Goal: Task Accomplishment & Management: Manage account settings

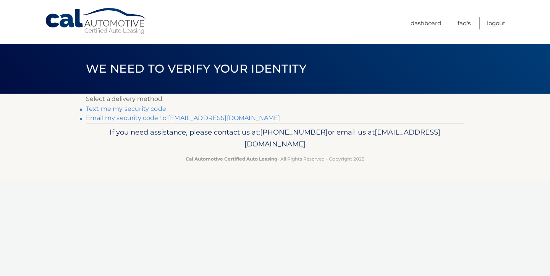
click at [166, 116] on link "Email my security code to m********@sandiego.edu" at bounding box center [183, 117] width 194 height 7
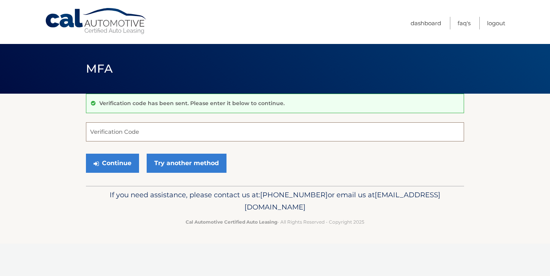
click at [153, 131] on input "Verification Code" at bounding box center [275, 131] width 378 height 19
click at [131, 132] on input "Verification Code" at bounding box center [275, 131] width 378 height 19
type input "311044"
click at [108, 168] on button "Continue" at bounding box center [112, 162] width 53 height 19
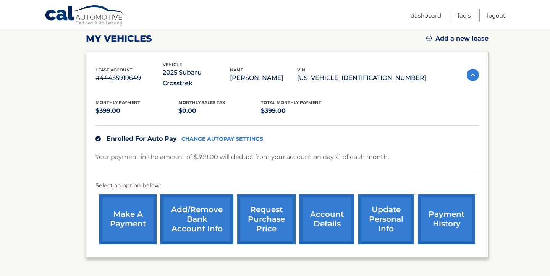
scroll to position [107, 0]
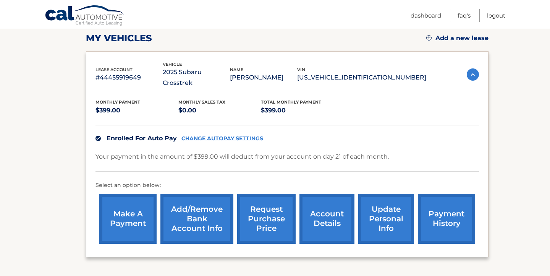
click at [206, 209] on link "Add/Remove bank account info" at bounding box center [196, 218] width 73 height 50
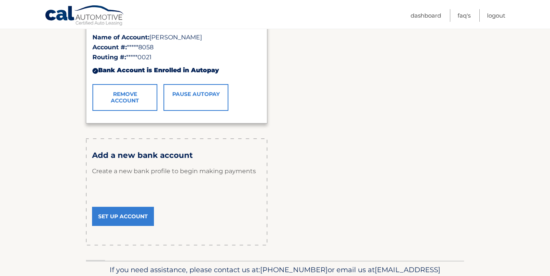
scroll to position [168, 0]
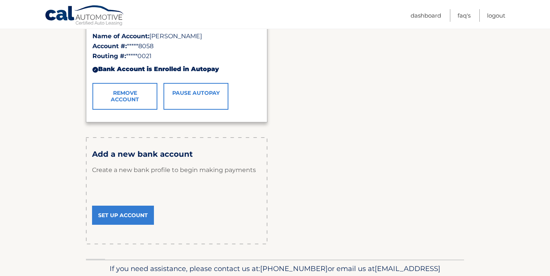
click at [136, 215] on link "Set Up Account" at bounding box center [123, 214] width 62 height 19
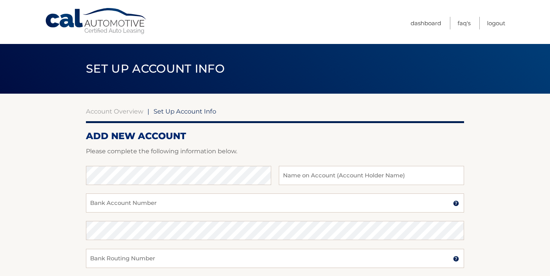
click at [131, 163] on div at bounding box center [275, 160] width 378 height 9
click at [324, 171] on input "text" at bounding box center [371, 175] width 185 height 19
type input "Michael Rothberg"
click at [144, 207] on input "Bank Account Number" at bounding box center [275, 202] width 378 height 19
type input "2901597132"
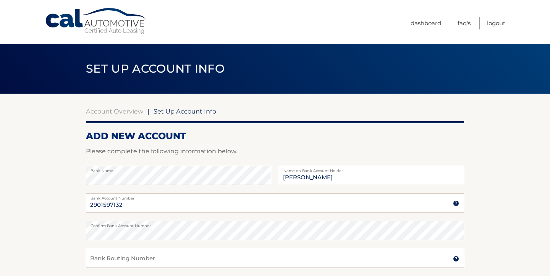
click at [132, 254] on input "Bank Routing Number" at bounding box center [275, 257] width 378 height 19
type input "021000021"
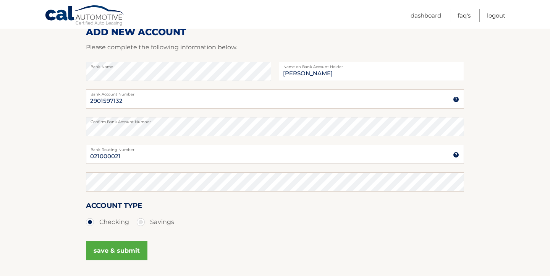
scroll to position [106, 0]
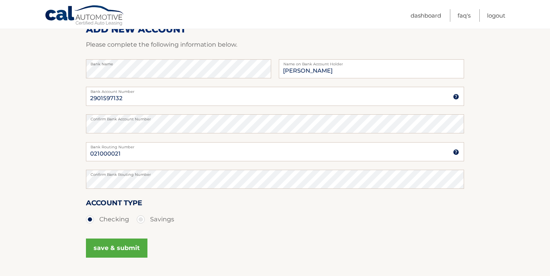
click at [116, 252] on button "save & submit" at bounding box center [116, 247] width 61 height 19
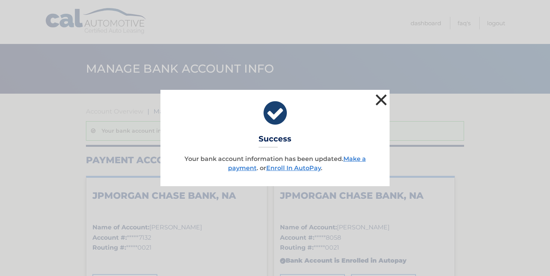
click at [380, 99] on button "×" at bounding box center [380, 99] width 15 height 15
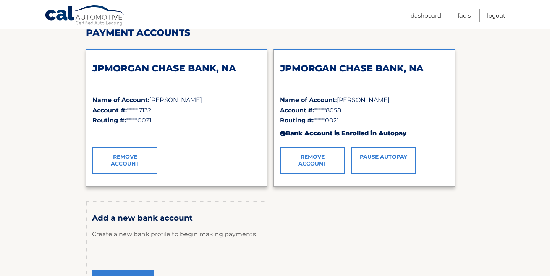
scroll to position [116, 0]
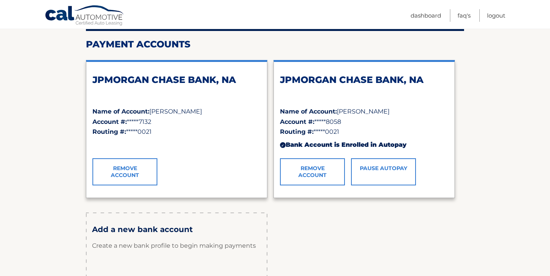
click at [130, 112] on strong "Name of Account:" at bounding box center [120, 111] width 57 height 7
click at [169, 74] on h2 "JPMORGAN CHASE BANK, NA" at bounding box center [176, 79] width 168 height 11
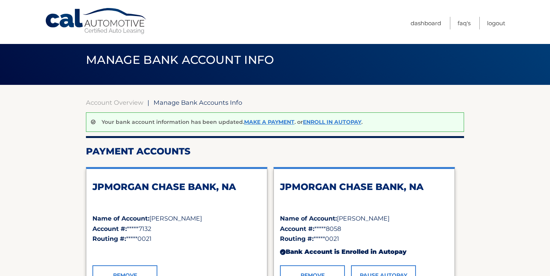
scroll to position [0, 0]
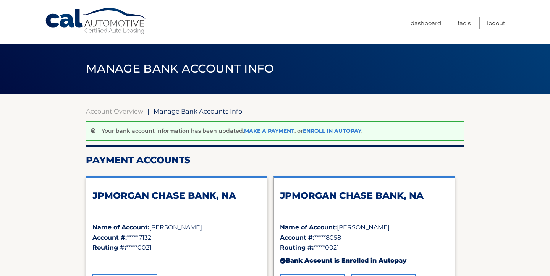
click at [325, 126] on div "Your bank account information has been updated. Make a payment . or Enroll In A…" at bounding box center [275, 130] width 378 height 19
click at [325, 133] on link "Enroll In AutoPay" at bounding box center [332, 130] width 58 height 7
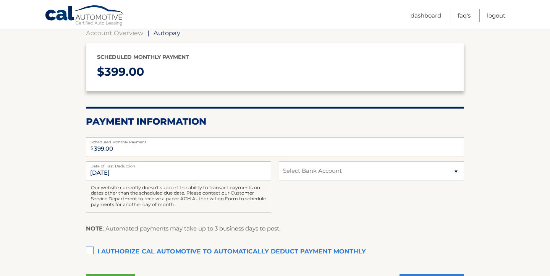
scroll to position [79, 0]
click at [108, 248] on label "I authorize cal automotive to automatically deduct payment monthly This checkbo…" at bounding box center [275, 250] width 378 height 15
click at [0, 0] on input "I authorize cal automotive to automatically deduct payment monthly This checkbo…" at bounding box center [0, 0] width 0 height 0
click at [376, 167] on select "Select Bank Account Checking JPMORGAN CHASE BANK, NA *****7132 Savings JPMORGAN…" at bounding box center [371, 170] width 185 height 19
select select "Zjg2ODU0ZmUtMWEwYS00Y2ZhLWJjNmEtZTUzMzdlNTY1NDEx"
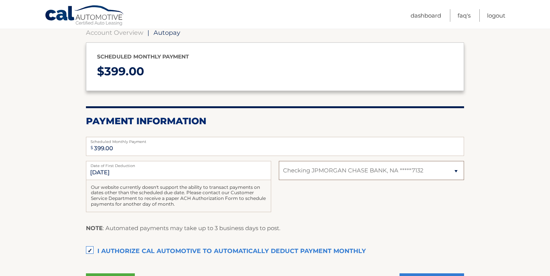
click at [279, 161] on select "Select Bank Account Checking JPMORGAN CHASE BANK, NA *****7132 Savings JPMORGAN…" at bounding box center [371, 170] width 185 height 19
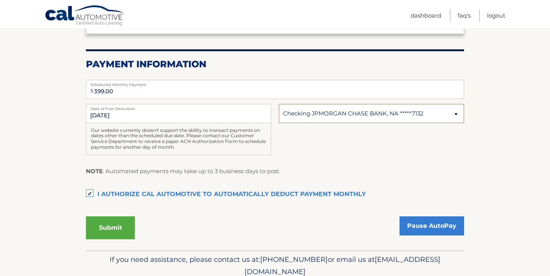
scroll to position [136, 0]
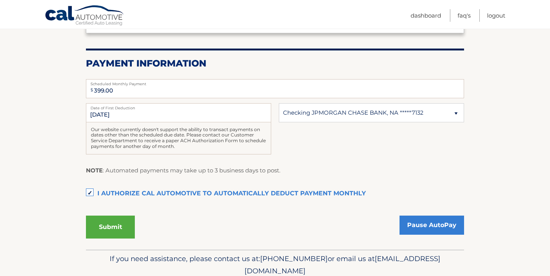
click at [110, 230] on button "Submit" at bounding box center [110, 226] width 49 height 23
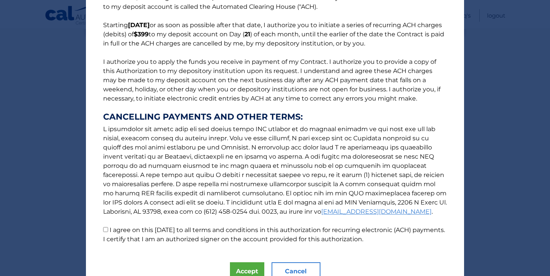
scroll to position [85, 0]
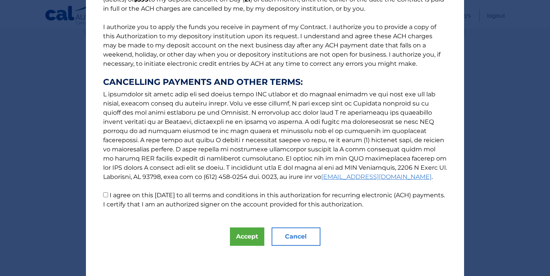
click at [108, 195] on p "The words "I" "me" and "my" mean any identified Customer who signs this Authori…" at bounding box center [274, 70] width 359 height 278
click at [106, 195] on input "I agree on this 09/13/2025 to all terms and conditions in this authorization fo…" at bounding box center [105, 194] width 5 height 5
checkbox input "true"
click at [259, 237] on button "Accept" at bounding box center [247, 236] width 34 height 18
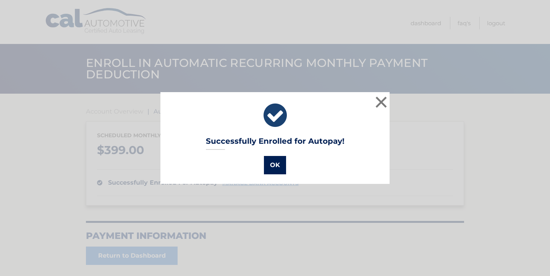
click at [276, 164] on button "OK" at bounding box center [275, 165] width 22 height 18
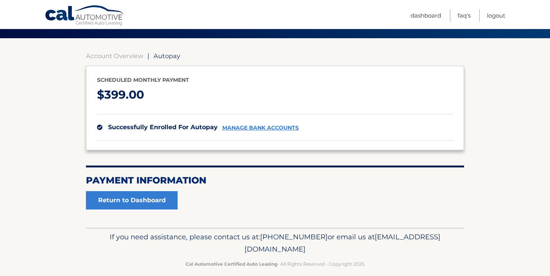
scroll to position [56, 0]
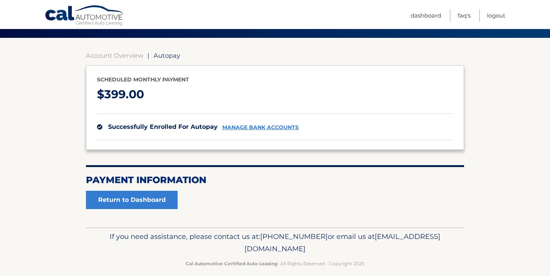
click at [139, 187] on section "Account Overview | Autopay Scheduled monthly payment $ 399.00 successfully enro…" at bounding box center [275, 130] width 378 height 157
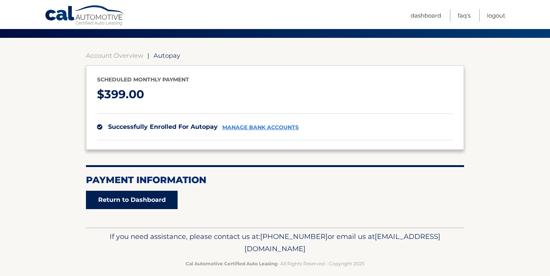
click at [137, 193] on link "Return to Dashboard" at bounding box center [132, 199] width 92 height 18
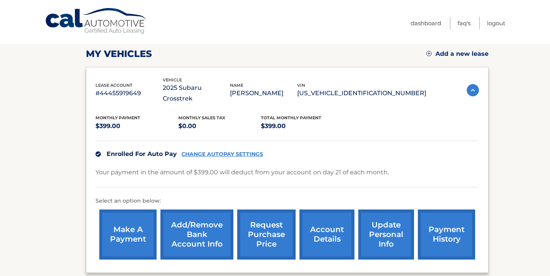
scroll to position [103, 0]
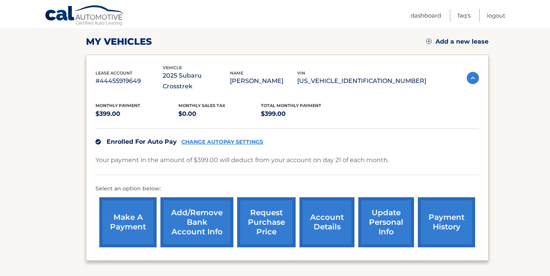
click at [196, 204] on link "Add/Remove bank account info" at bounding box center [196, 222] width 73 height 50
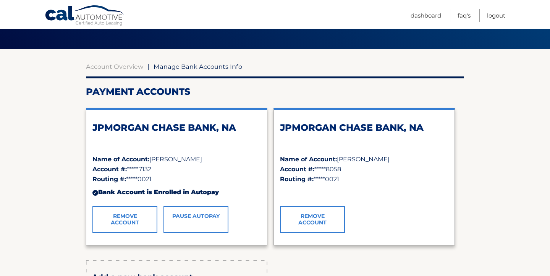
scroll to position [55, 0]
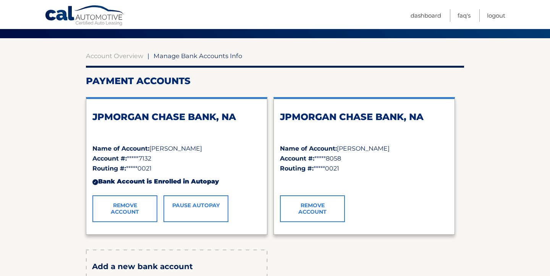
click at [318, 208] on link "Remove Account" at bounding box center [312, 208] width 65 height 27
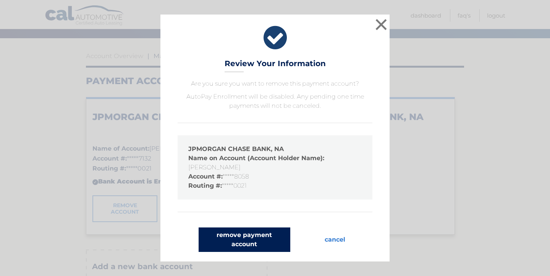
click at [270, 242] on button "remove payment account" at bounding box center [244, 239] width 92 height 24
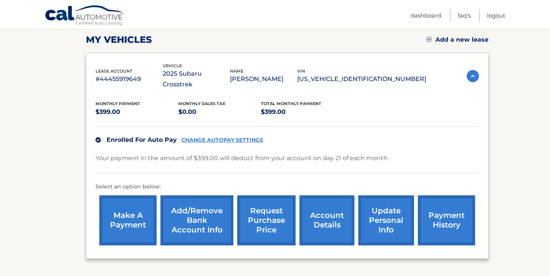
scroll to position [113, 0]
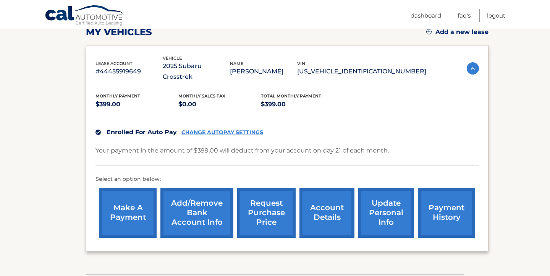
click at [217, 204] on link "Add/Remove bank account info" at bounding box center [196, 212] width 73 height 50
